Goal: Contribute content

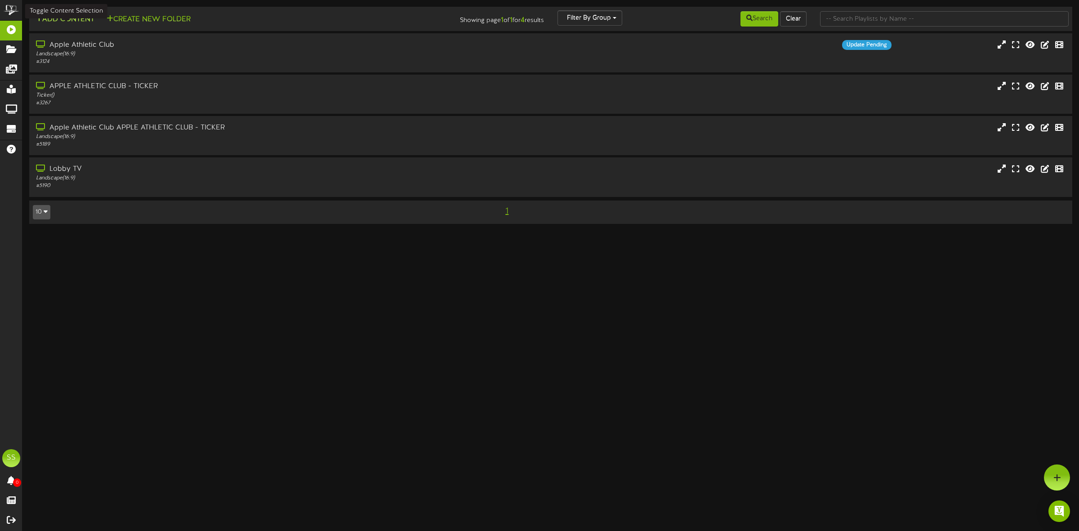
click at [83, 23] on button "Add Content" at bounding box center [65, 19] width 64 height 11
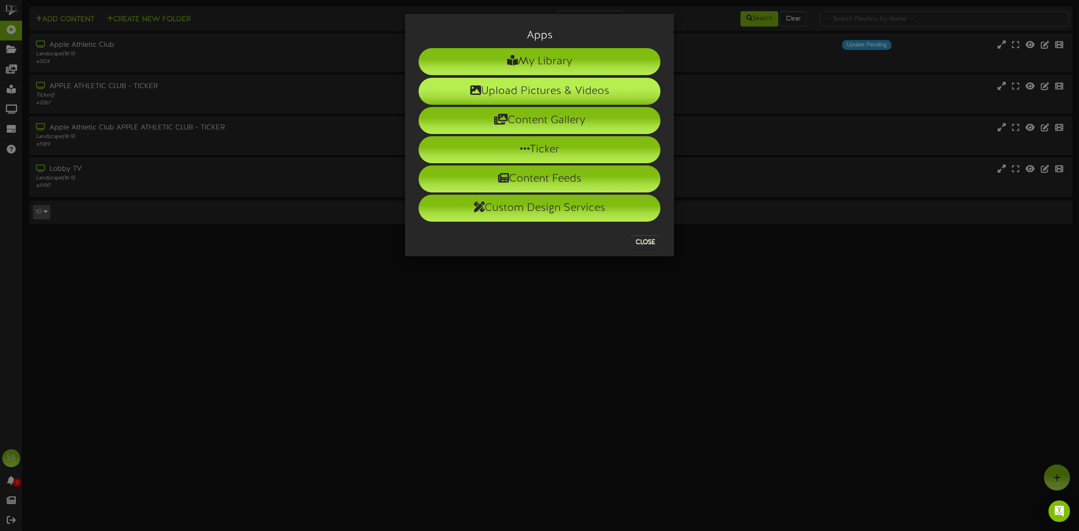
click at [538, 91] on li "Upload Pictures & Videos" at bounding box center [539, 91] width 242 height 27
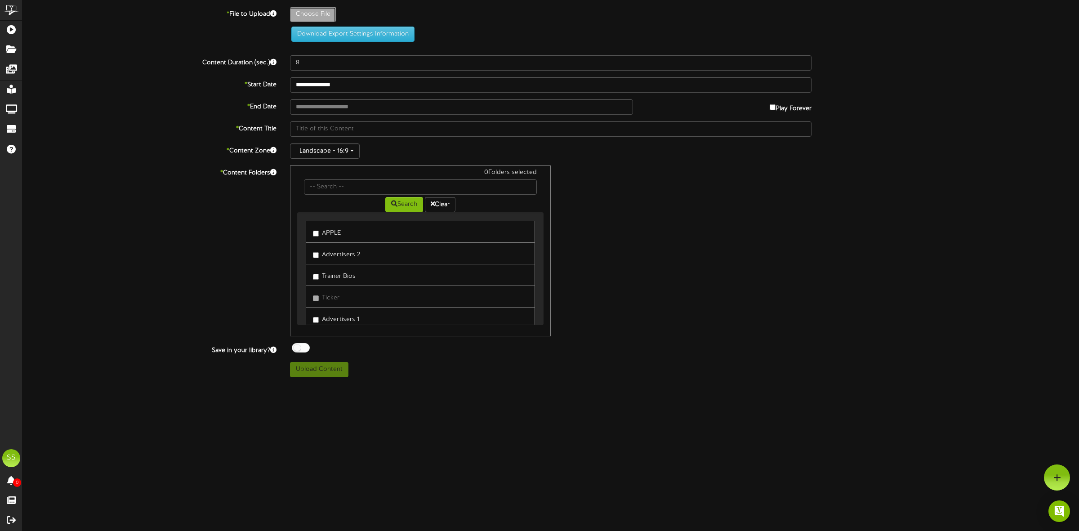
type input "**********"
type input "ptbio-savannabenitez"
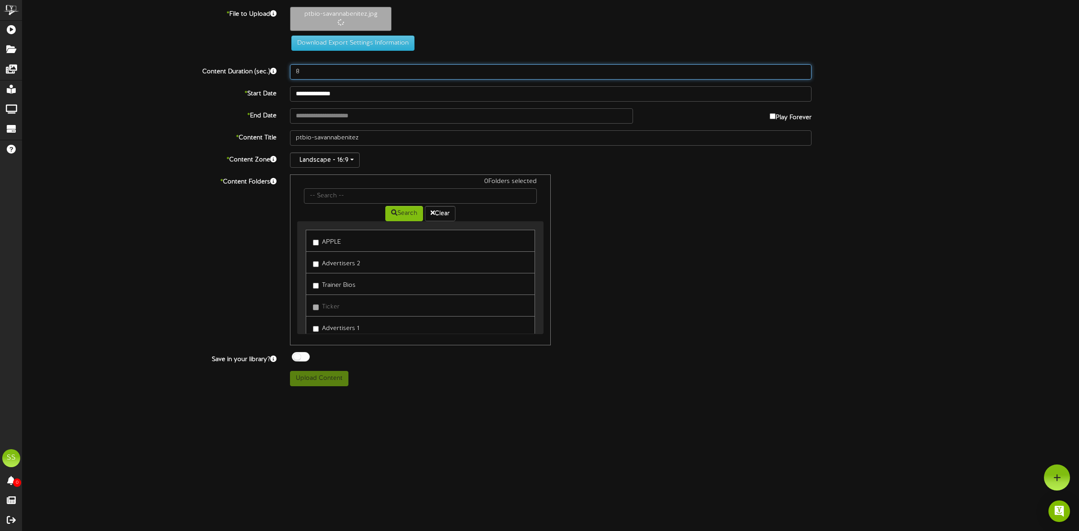
drag, startPoint x: 315, startPoint y: 71, endPoint x: 276, endPoint y: 72, distance: 38.7
click at [276, 72] on div "Content Duration (sec.) 8" at bounding box center [551, 71] width 1070 height 15
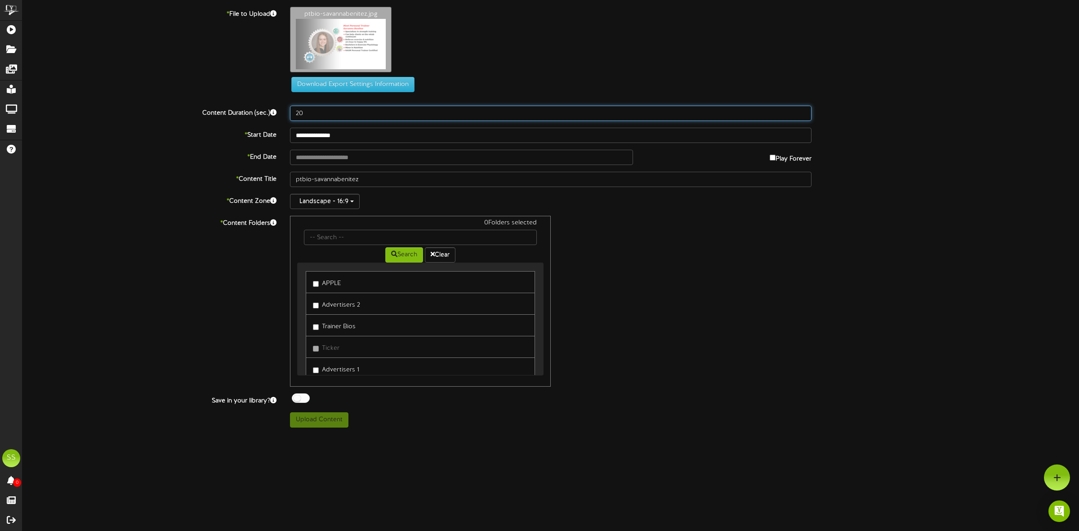
type input "20"
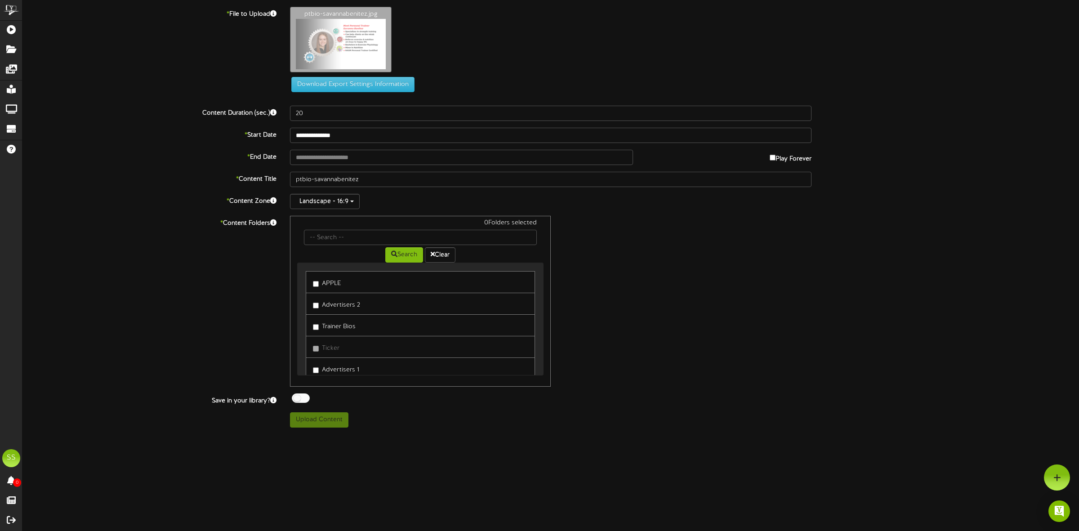
click at [343, 330] on label "Trainer Bios" at bounding box center [334, 325] width 43 height 12
click at [303, 399] on div at bounding box center [301, 397] width 18 height 9
click at [316, 422] on button "Upload Content" at bounding box center [319, 419] width 58 height 15
type input "**********"
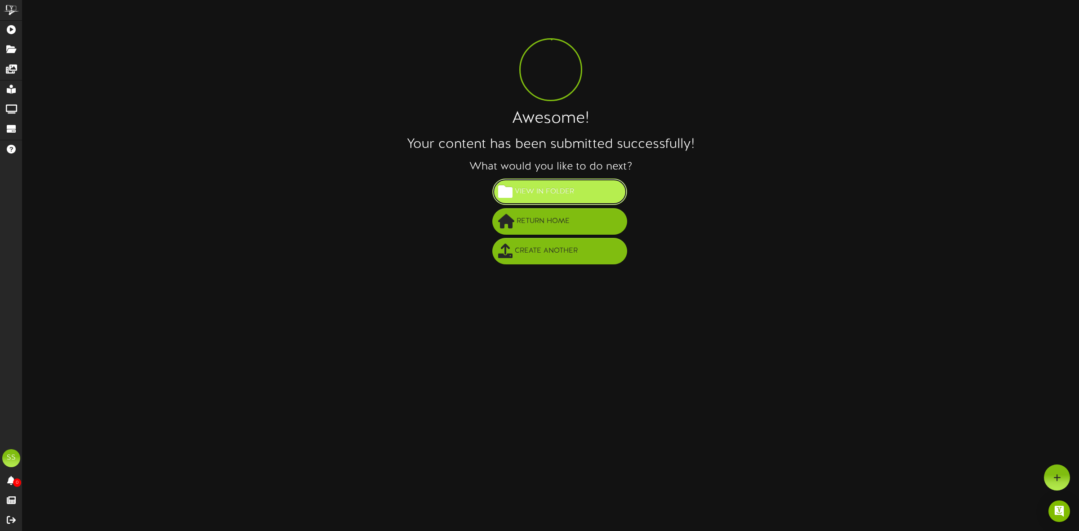
click at [549, 189] on span "View in Folder" at bounding box center [544, 191] width 64 height 15
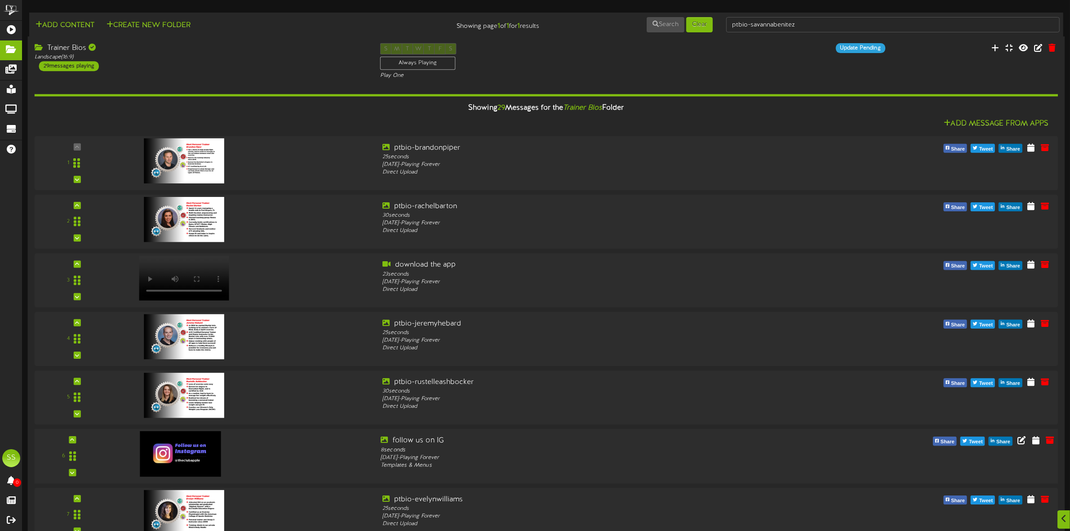
scroll to position [1236, 0]
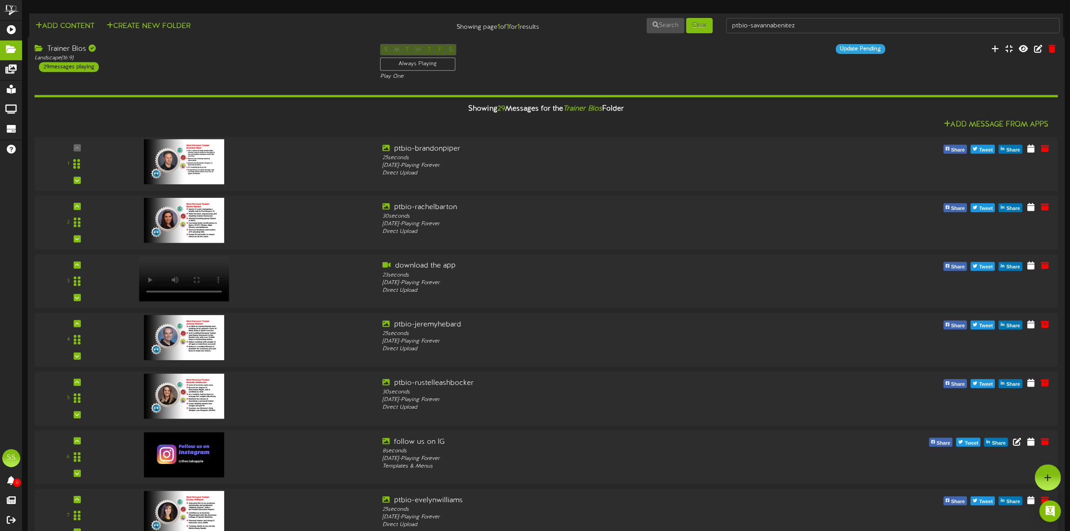
scroll to position [0, 0]
click at [71, 265] on icon at bounding box center [73, 264] width 4 height 4
